Goal: Task Accomplishment & Management: Manage account settings

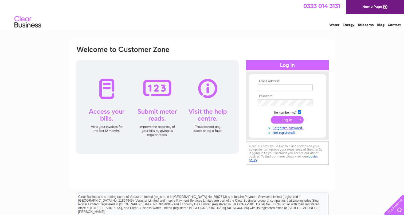
type input "randrcrashrepairs@gmail.com"
click at [282, 123] on input "submit" at bounding box center [287, 119] width 33 height 7
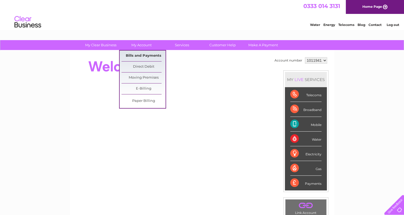
click at [149, 58] on link "Bills and Payments" at bounding box center [143, 55] width 44 height 11
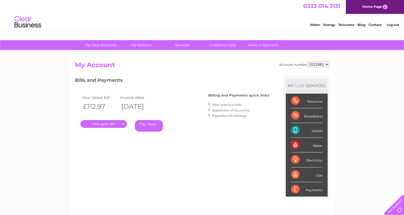
click at [111, 124] on link "." at bounding box center [103, 124] width 46 height 8
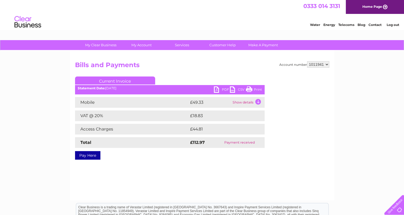
click at [252, 91] on link "Print" at bounding box center [254, 90] width 16 height 8
click at [216, 89] on link "PDF" at bounding box center [222, 90] width 16 height 8
